Goal: Check status: Check status

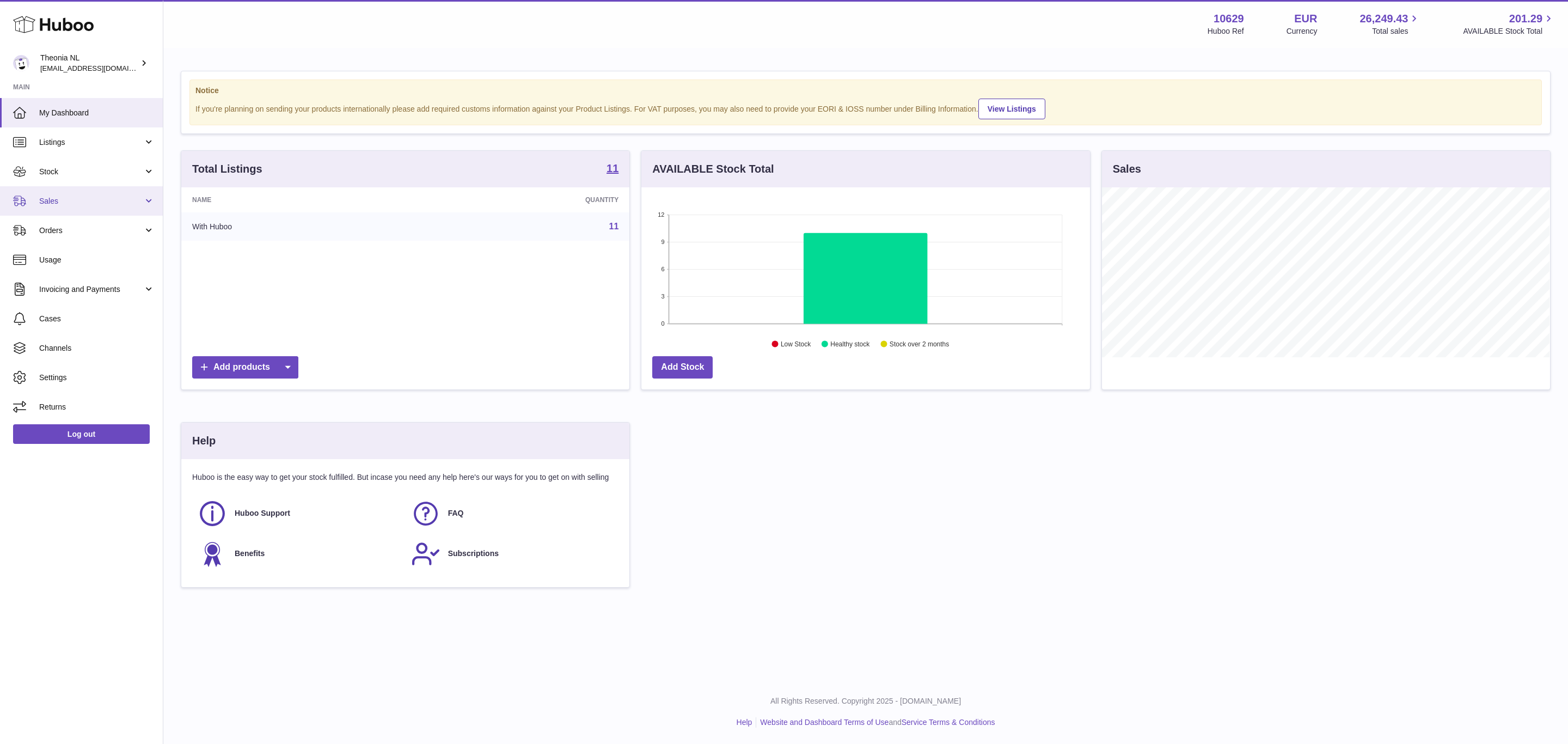
scroll to position [170, 448]
click at [70, 206] on span "Sales" at bounding box center [91, 202] width 104 height 11
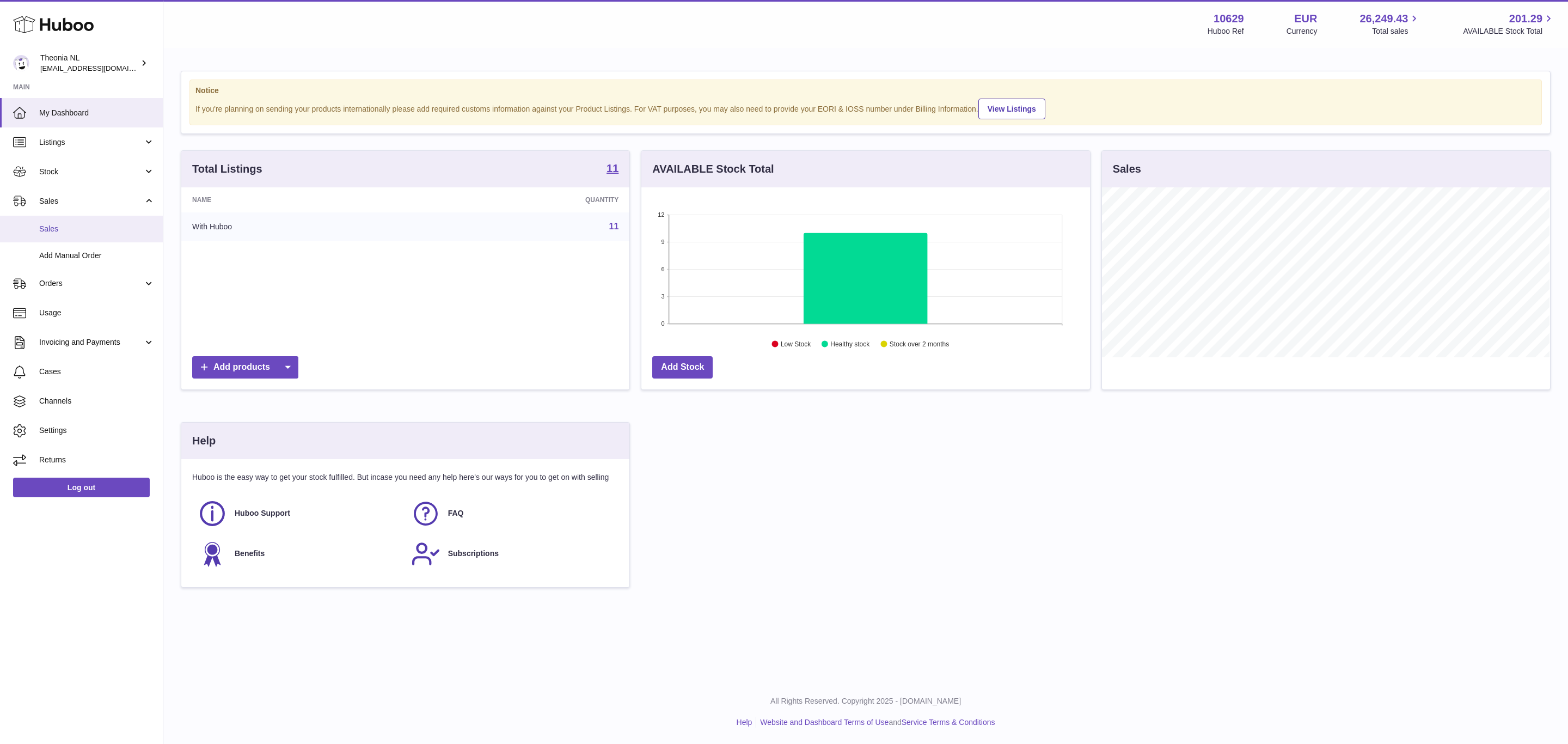
click at [74, 234] on span "Sales" at bounding box center [97, 229] width 116 height 11
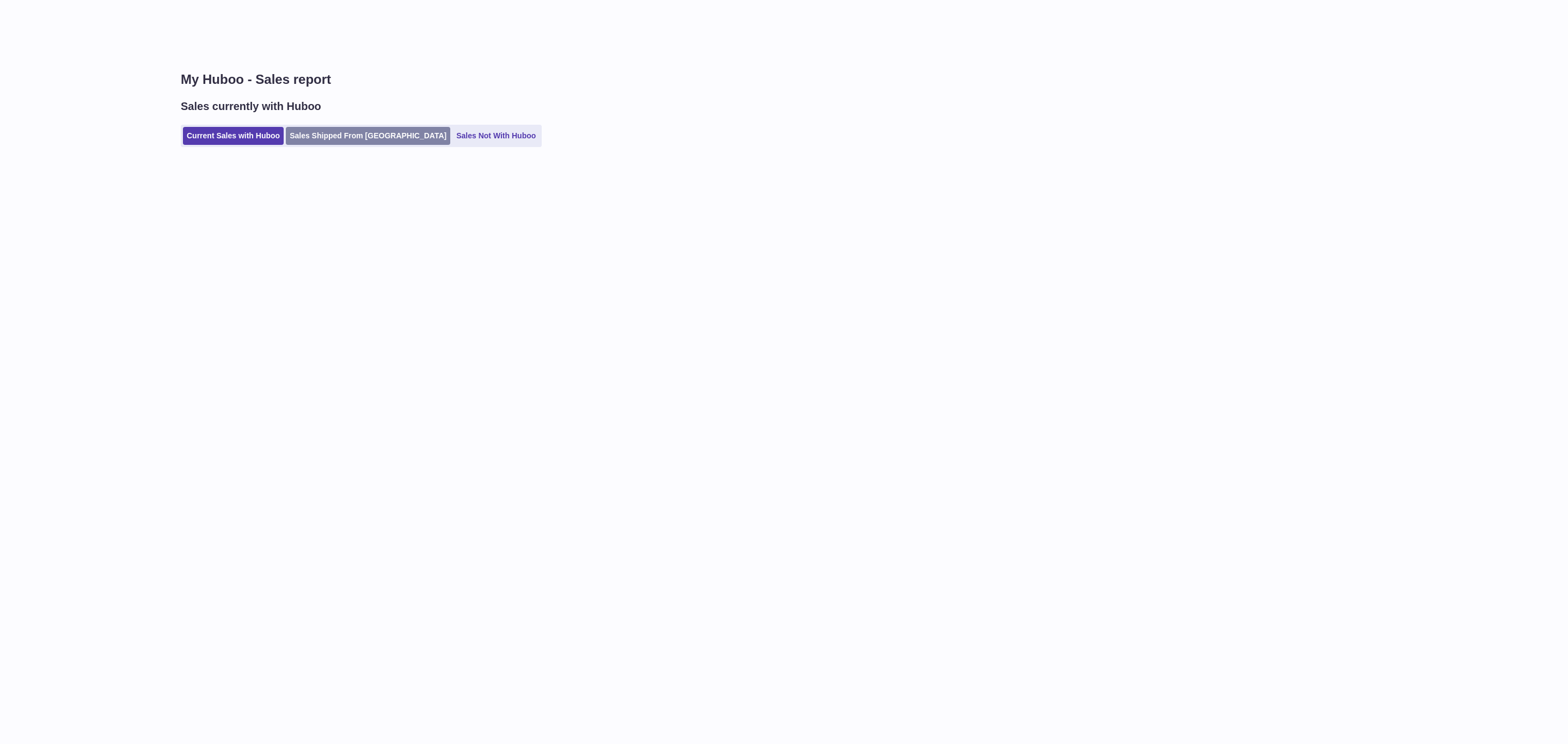
click at [350, 145] on link "Sales Shipped From Huboo" at bounding box center [368, 135] width 165 height 18
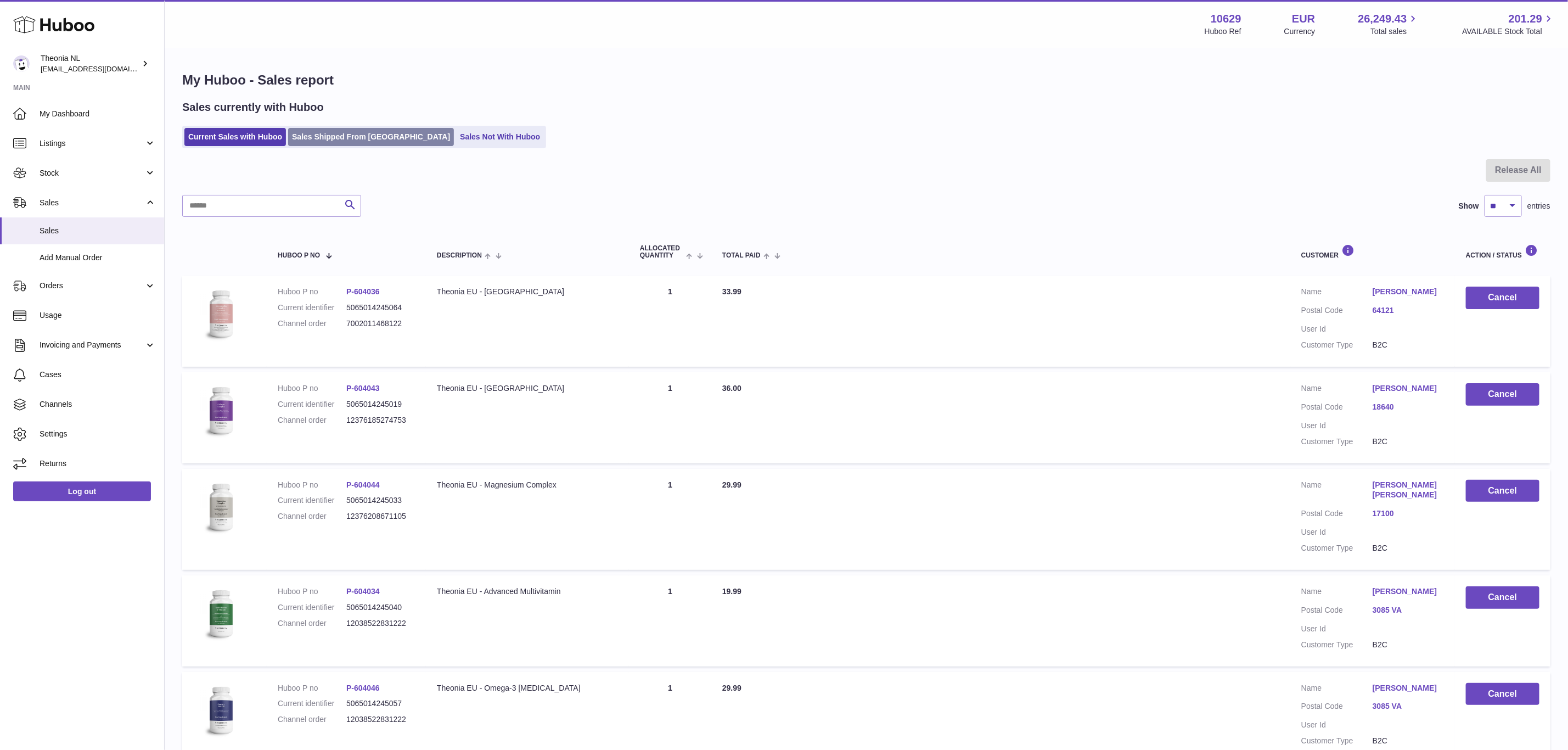
click at [358, 146] on link "Sales Shipped From Huboo" at bounding box center [371, 136] width 166 height 18
click at [359, 144] on link "Sales Shipped From Huboo" at bounding box center [371, 136] width 166 height 18
click at [366, 137] on link "Sales Shipped From Huboo" at bounding box center [371, 136] width 166 height 18
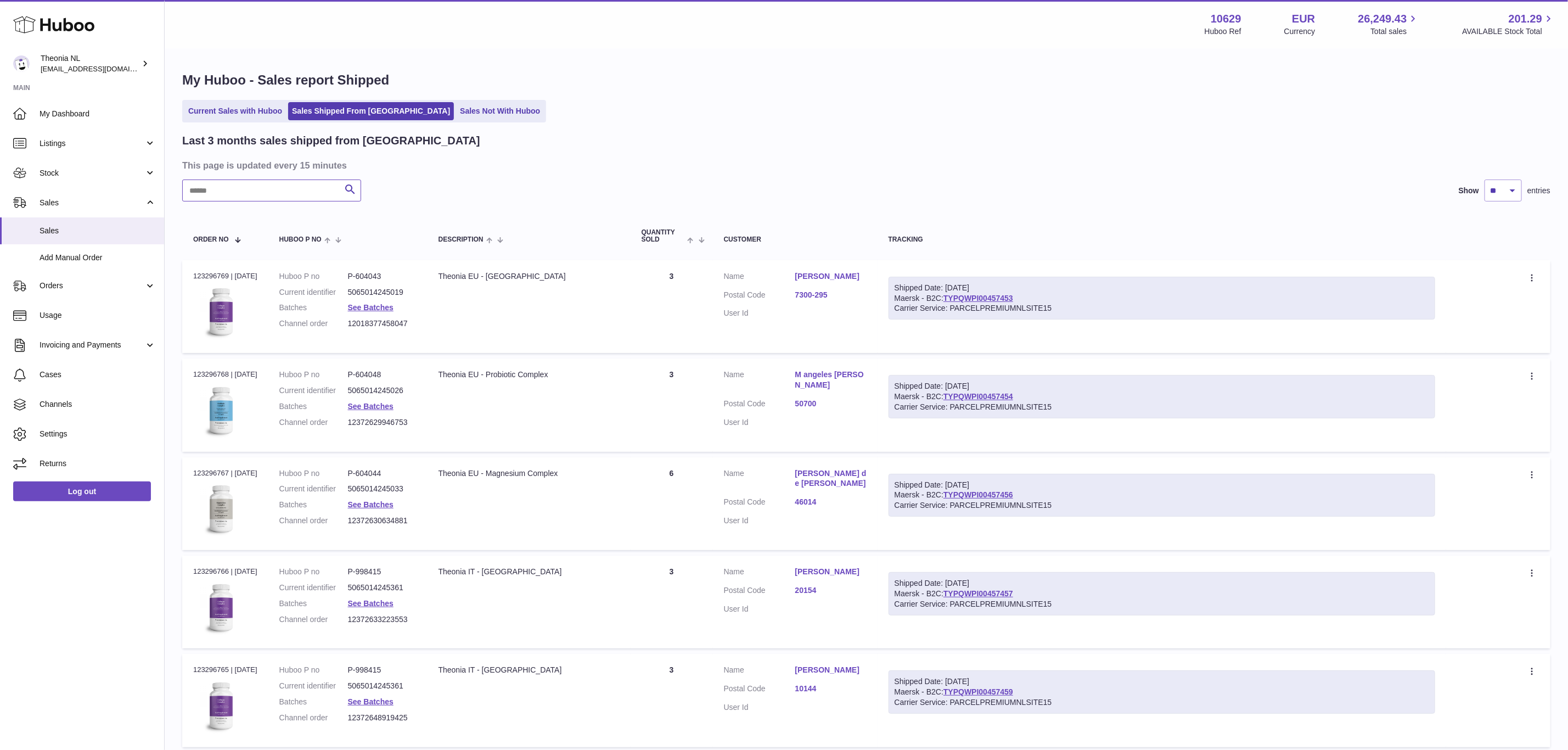
click at [292, 200] on input "text" at bounding box center [271, 190] width 179 height 22
paste input "**********"
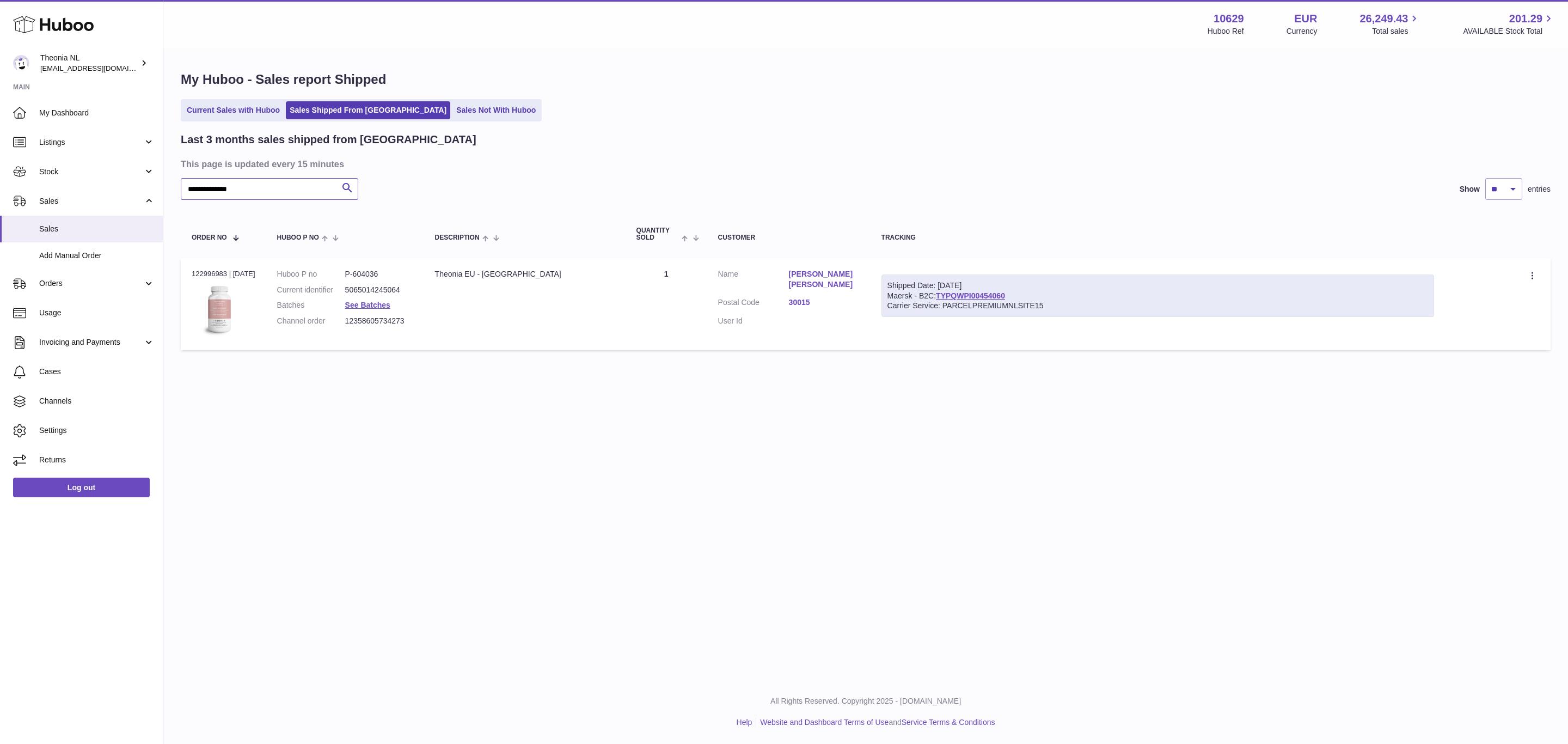
type input "**********"
click at [77, 497] on link "Log out" at bounding box center [81, 488] width 137 height 20
